Goal: Task Accomplishment & Management: Manage account settings

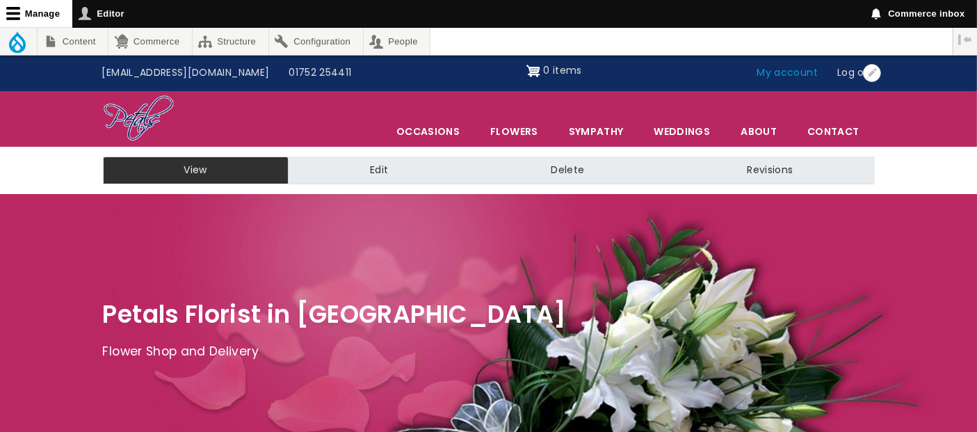
click at [796, 75] on link "My account" at bounding box center [787, 73] width 81 height 26
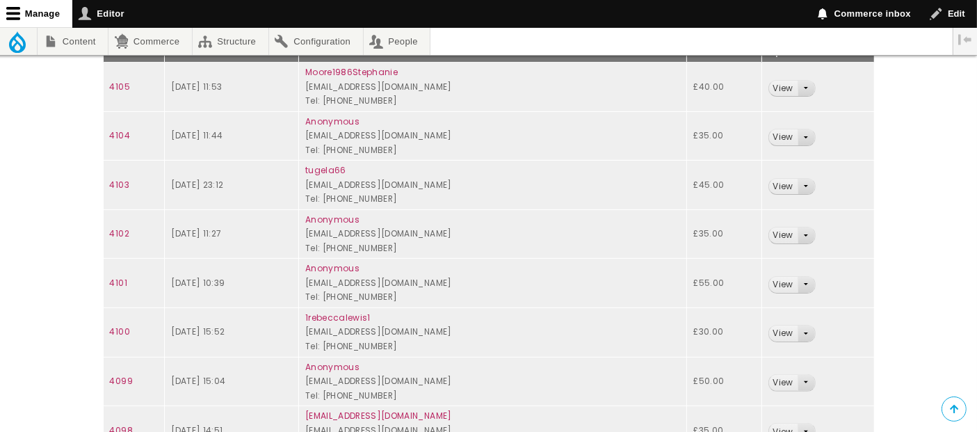
scroll to position [154, 0]
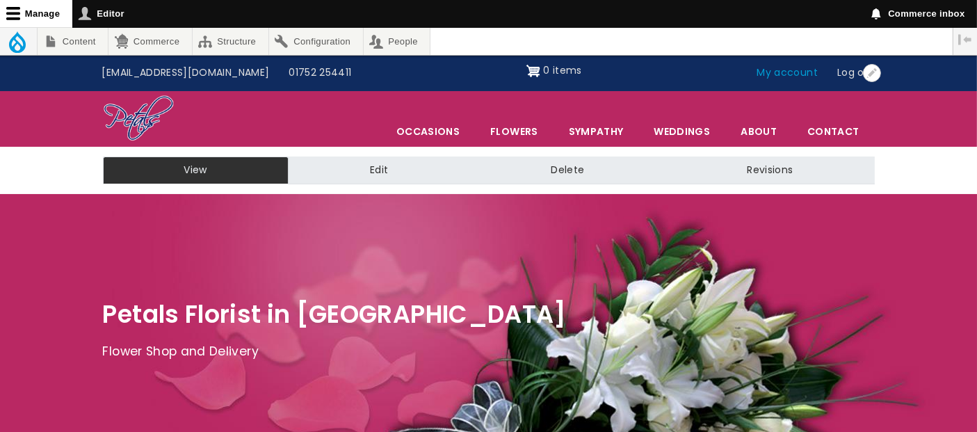
click at [802, 70] on link "My account" at bounding box center [787, 73] width 81 height 26
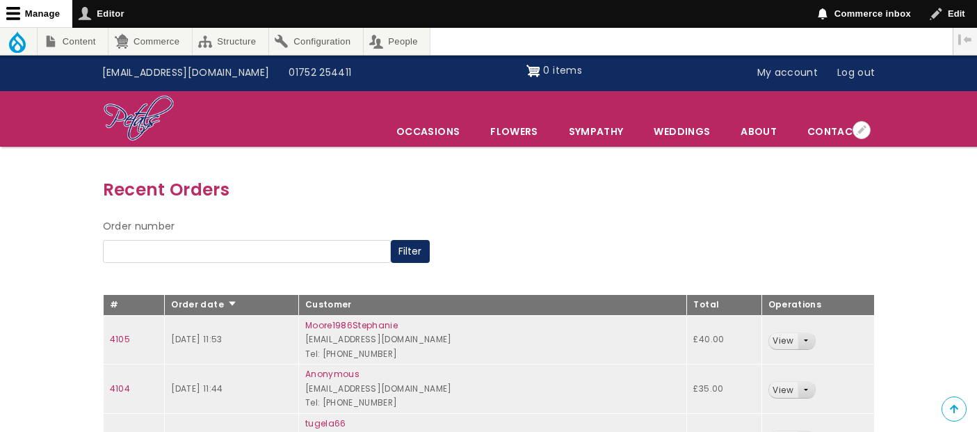
scroll to position [154, 0]
